Goal: Task Accomplishment & Management: Complete application form

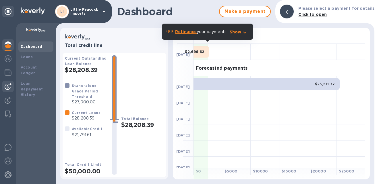
click at [9, 86] on img at bounding box center [8, 86] width 7 height 7
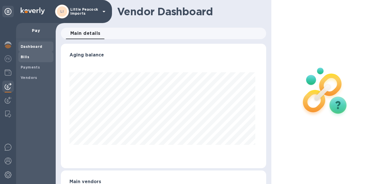
click at [32, 55] on span "Bills" at bounding box center [36, 57] width 30 height 6
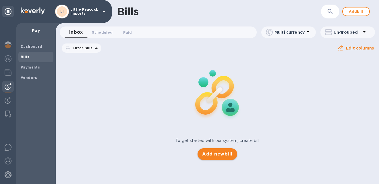
click at [213, 153] on span "Add new bill" at bounding box center [217, 153] width 30 height 7
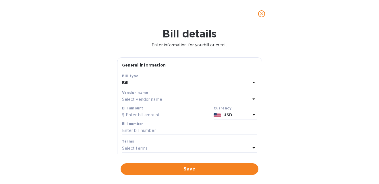
click at [161, 100] on p "Select vendor name" at bounding box center [142, 99] width 40 height 6
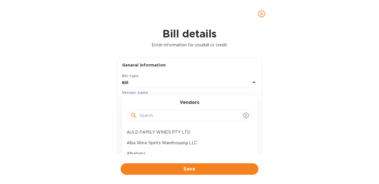
click at [151, 116] on input "text" at bounding box center [190, 115] width 101 height 9
type input "l"
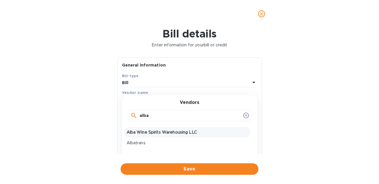
type input "alba"
click at [144, 134] on p "Alba Wine Spirits Warehousing LLC" at bounding box center [188, 132] width 122 height 6
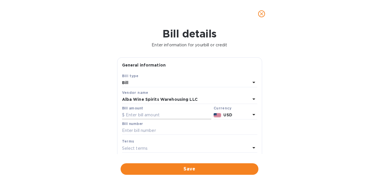
click at [157, 117] on input "text" at bounding box center [166, 115] width 89 height 9
type input "1"
type input "10,000.54"
click at [223, 130] on input "text" at bounding box center [189, 130] width 135 height 9
paste input "9339"
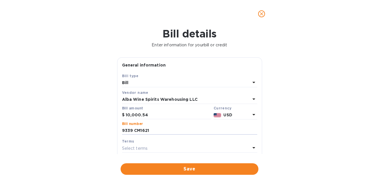
type input "9339 CM1621"
click at [245, 148] on div "Select terms" at bounding box center [186, 148] width 128 height 8
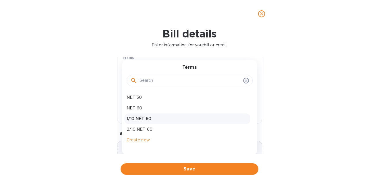
scroll to position [91, 0]
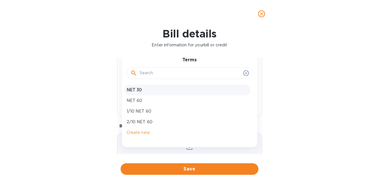
click at [204, 92] on p "NET 30" at bounding box center [188, 90] width 122 height 6
type input "[DATE]"
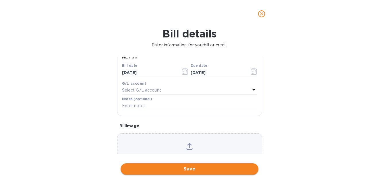
click at [217, 168] on span "Save" at bounding box center [189, 168] width 129 height 7
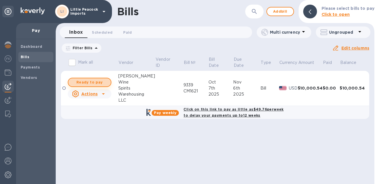
click at [89, 82] on span "Ready to pay" at bounding box center [89, 82] width 33 height 7
click at [96, 80] on span "Ready to pay" at bounding box center [89, 82] width 33 height 7
checkbox input "true"
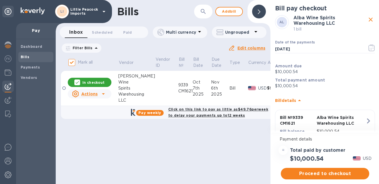
scroll to position [31, 0]
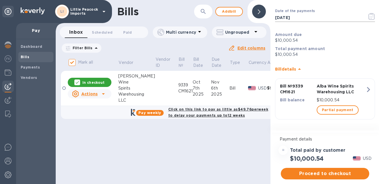
click at [369, 16] on icon "button" at bounding box center [372, 16] width 7 height 7
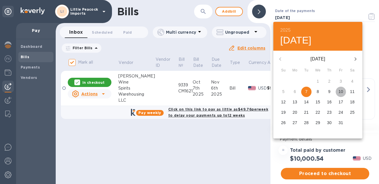
click at [340, 92] on p "10" at bounding box center [341, 91] width 5 height 6
type input "[DATE]"
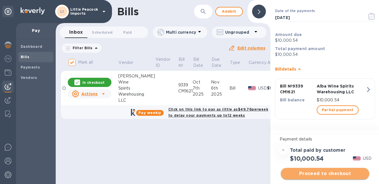
click at [328, 174] on span "Proceed to checkout" at bounding box center [325, 173] width 79 height 7
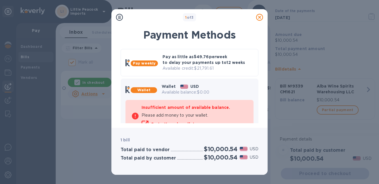
scroll to position [64, 0]
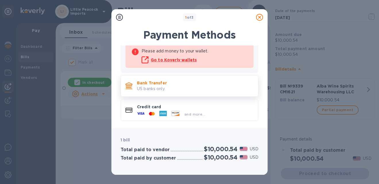
click at [208, 82] on p "Bank Transfer" at bounding box center [195, 83] width 117 height 6
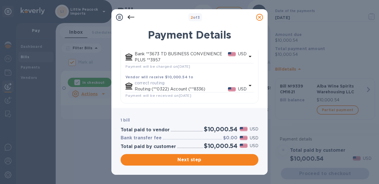
scroll to position [36, 0]
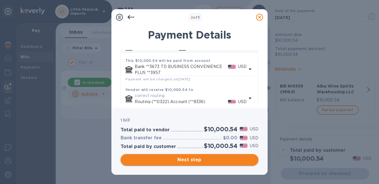
click at [217, 159] on span "Next step" at bounding box center [189, 159] width 129 height 7
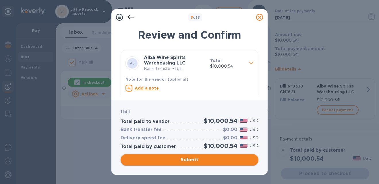
click at [195, 160] on span "Submit" at bounding box center [189, 159] width 129 height 7
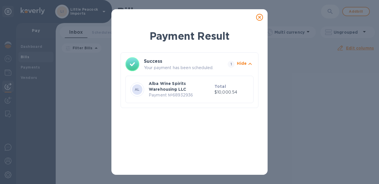
click at [261, 16] on icon at bounding box center [259, 17] width 7 height 7
